Goal: Download file/media

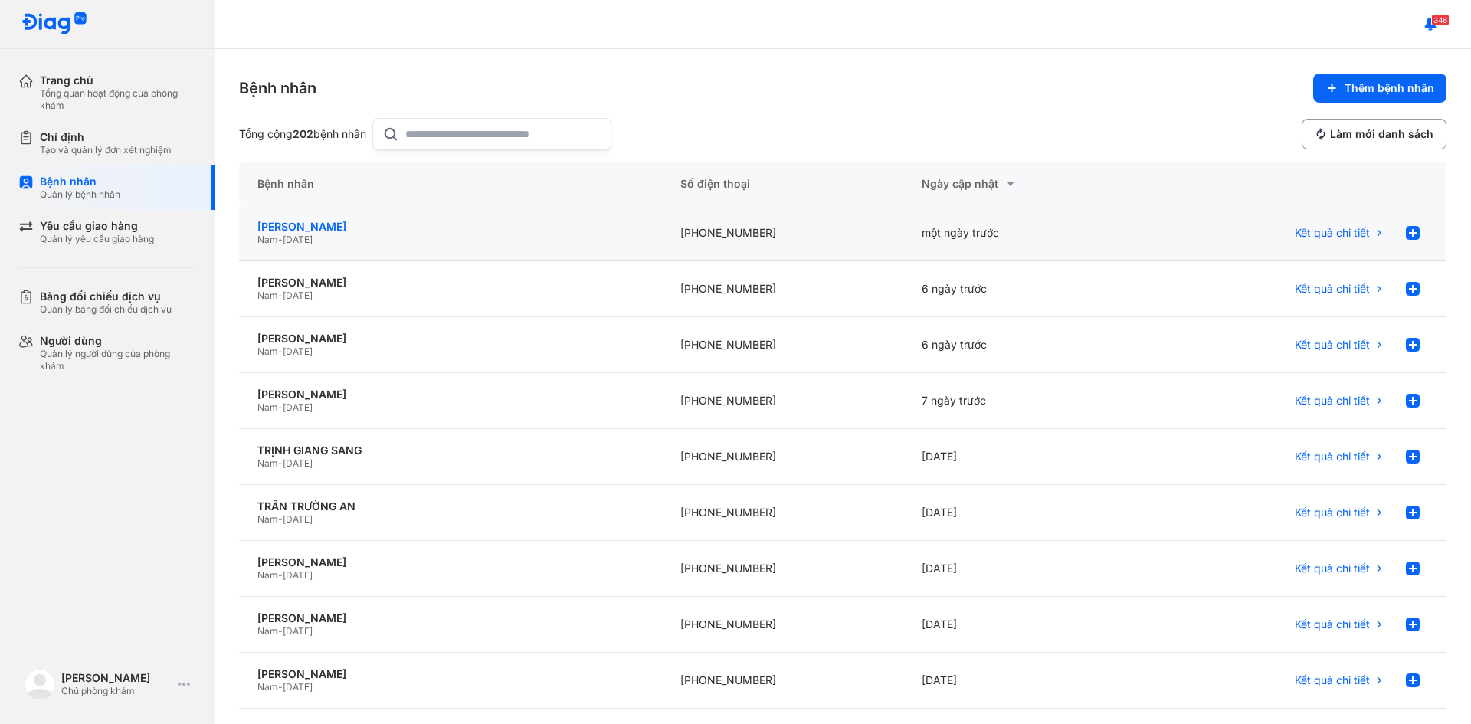
click at [349, 223] on div "[PERSON_NAME]" at bounding box center [451, 227] width 386 height 14
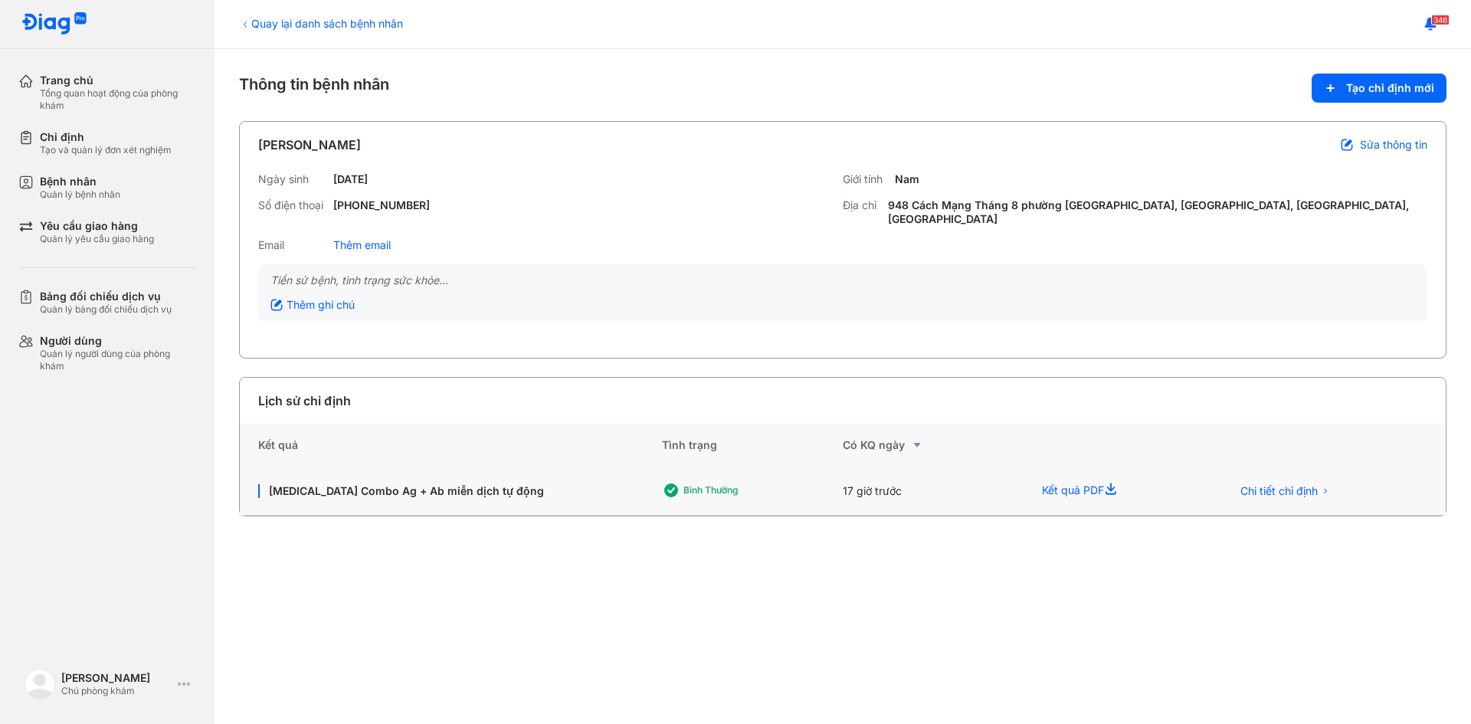
click at [1081, 487] on div "Kết quả PDF" at bounding box center [1118, 491] width 189 height 49
click at [1117, 488] on use at bounding box center [1111, 488] width 11 height 11
click at [1268, 484] on span "Chi tiết chỉ định" at bounding box center [1279, 491] width 77 height 14
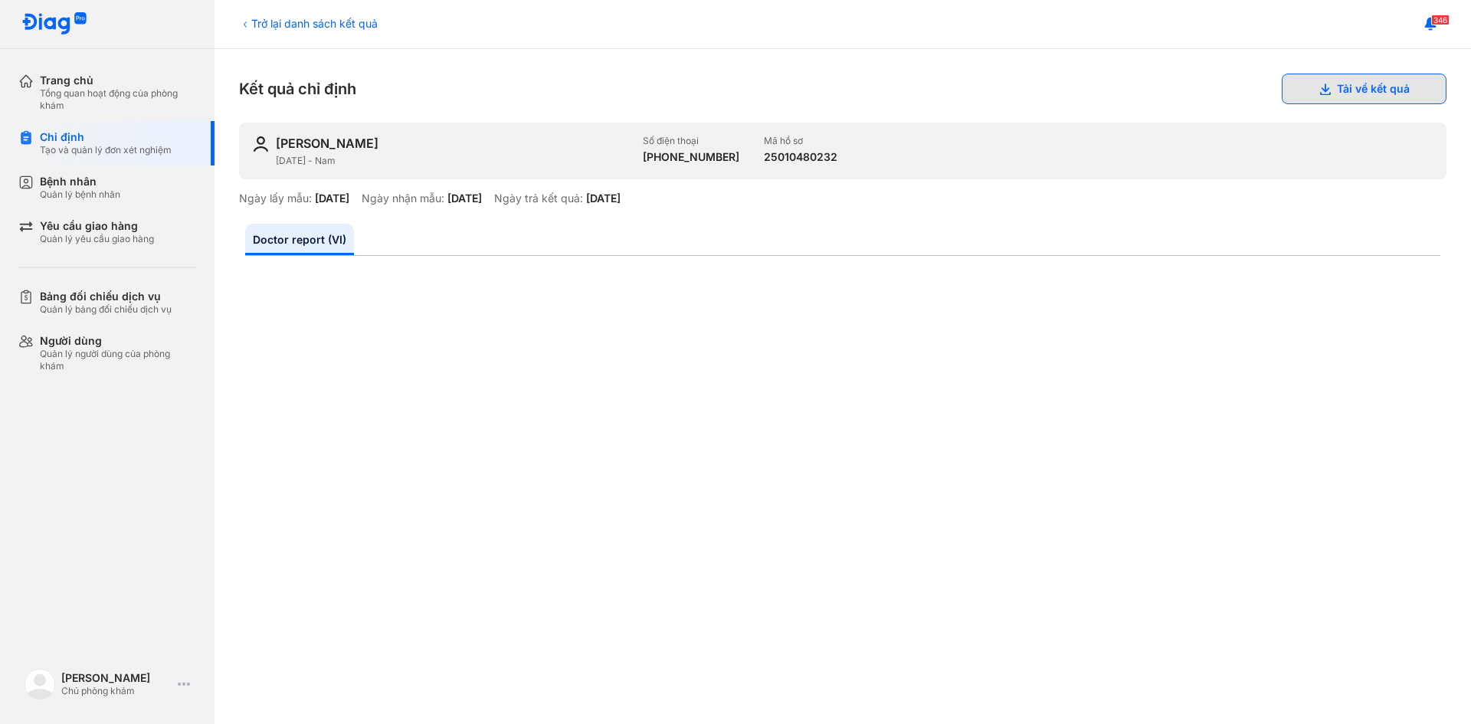
click at [1334, 87] on button "Tải về kết quả" at bounding box center [1364, 89] width 165 height 31
click at [1321, 85] on button "Tải về kết quả" at bounding box center [1364, 89] width 165 height 31
click at [1351, 81] on button "Tải về kết quả" at bounding box center [1364, 89] width 165 height 31
click at [1352, 81] on button "Tải về kết quả" at bounding box center [1364, 89] width 165 height 31
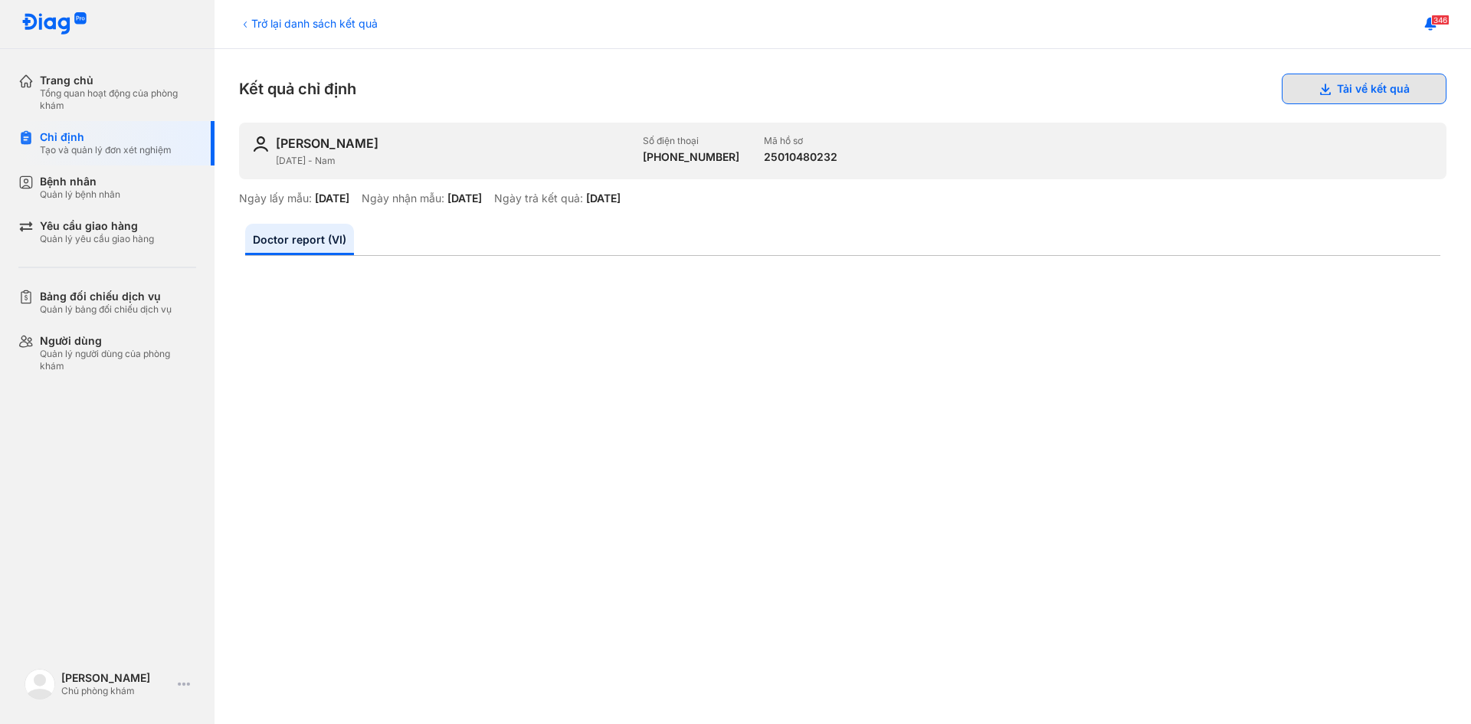
click at [1352, 81] on button "Tải về kết quả" at bounding box center [1364, 89] width 165 height 31
